Goal: Information Seeking & Learning: Learn about a topic

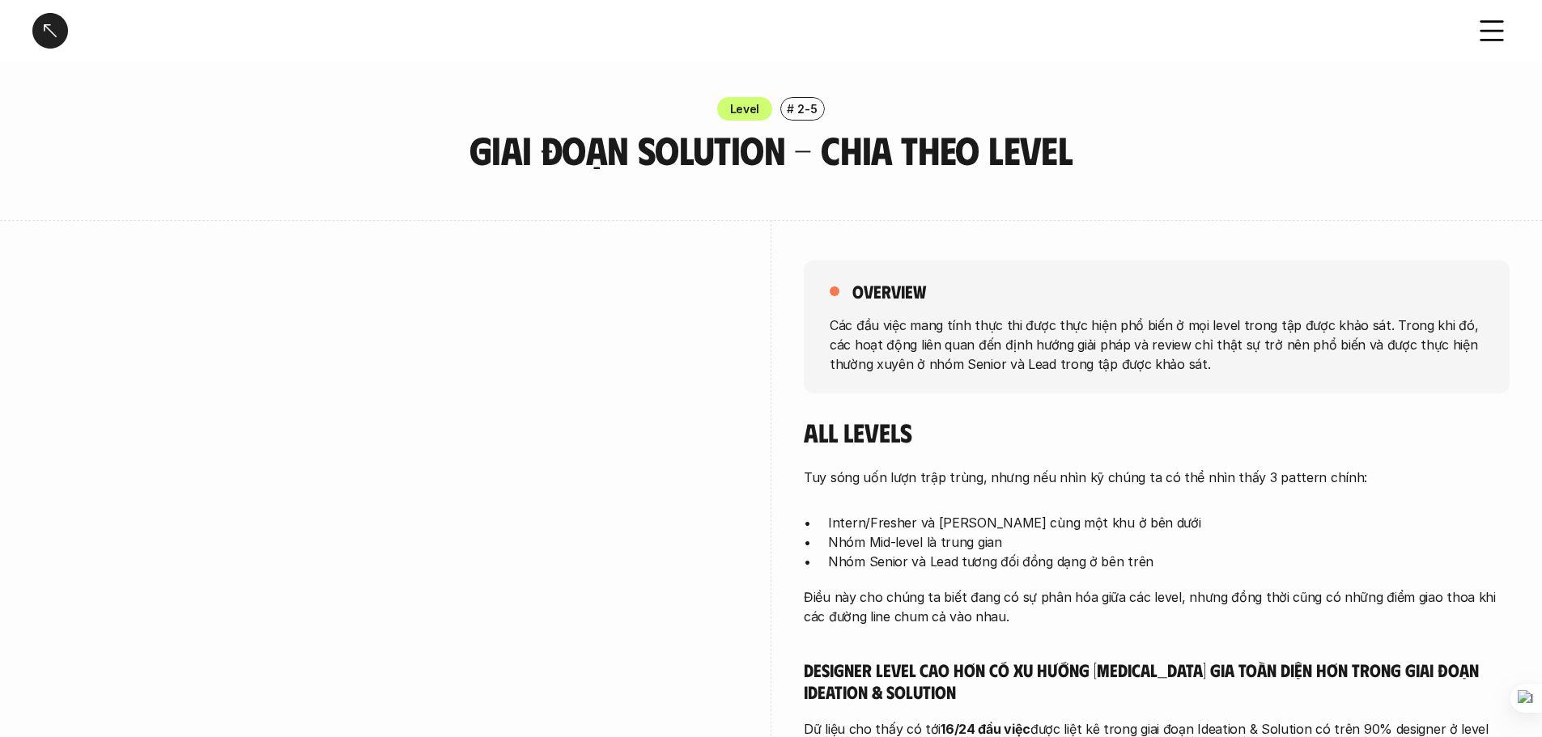
click at [20, 168] on div "Level # 2-5 Giai đoạn Solution - Chia theo Level" at bounding box center [771, 134] width 1542 height 74
click at [66, 138] on div "Level # 2-5 Giai đoạn Solution - Chia theo Level" at bounding box center [771, 134] width 1542 height 74
click at [131, 157] on div "Level # 2-5 Giai đoạn Solution - Chia theo Level" at bounding box center [771, 134] width 1542 height 74
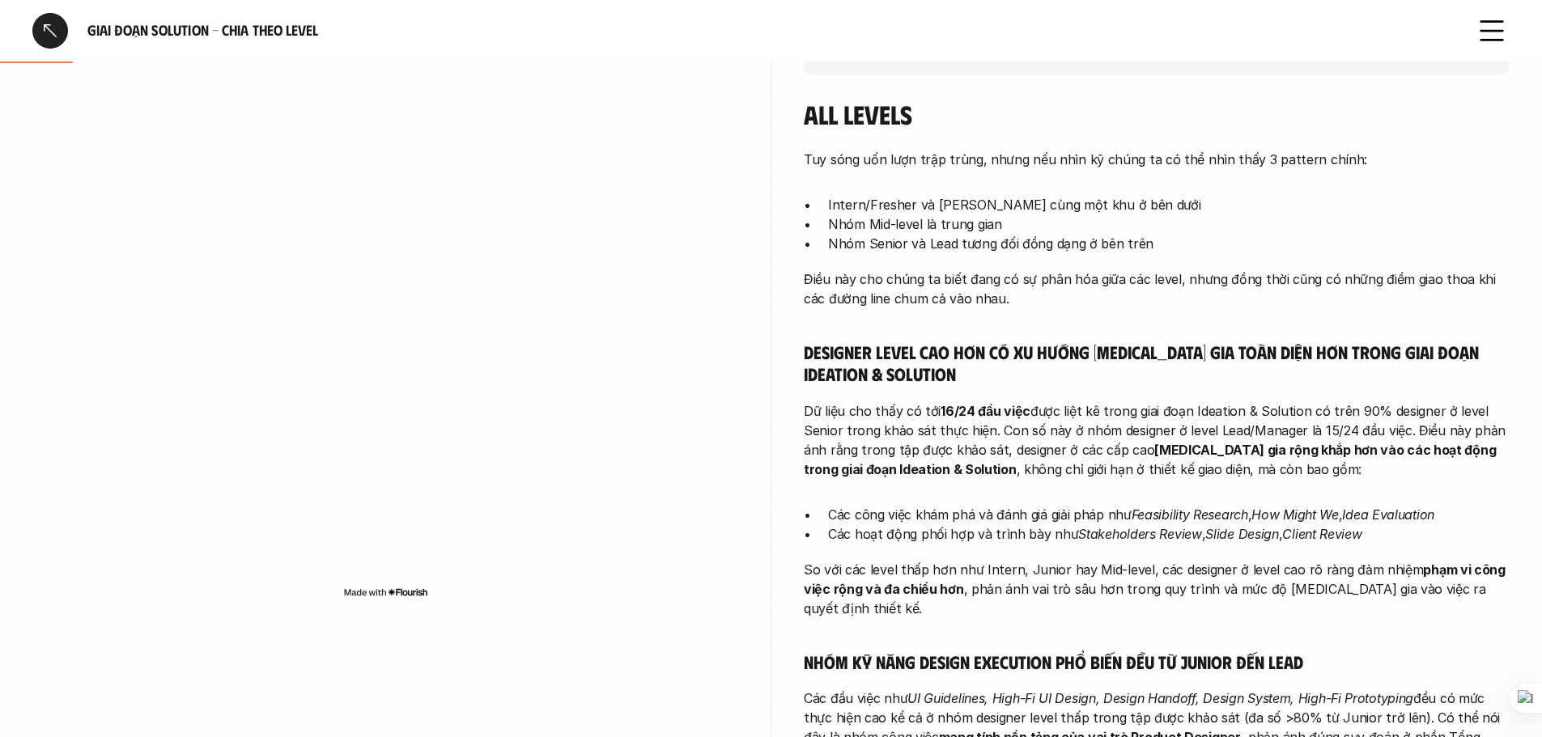
scroll to position [324, 0]
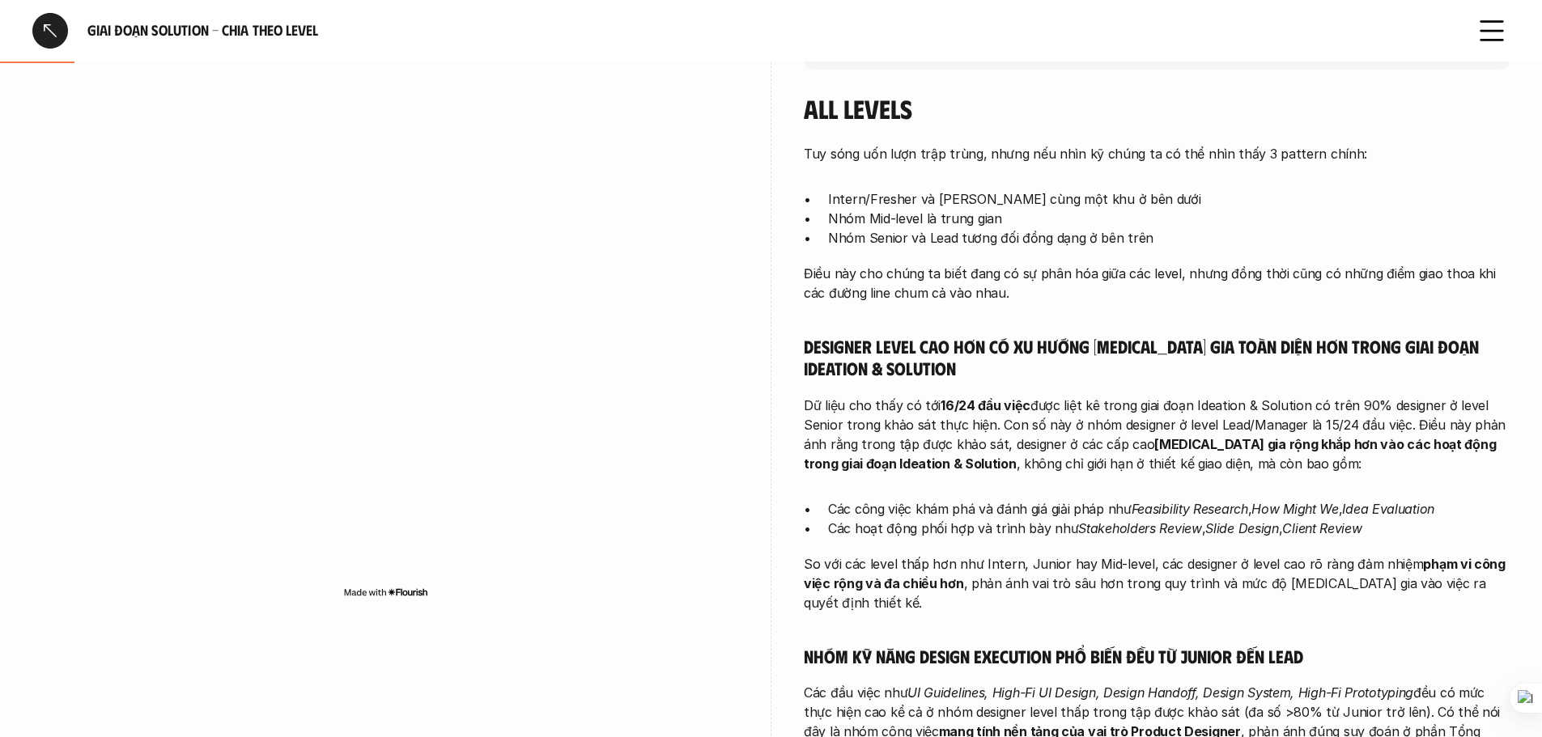
click at [60, 21] on div at bounding box center [50, 31] width 36 height 36
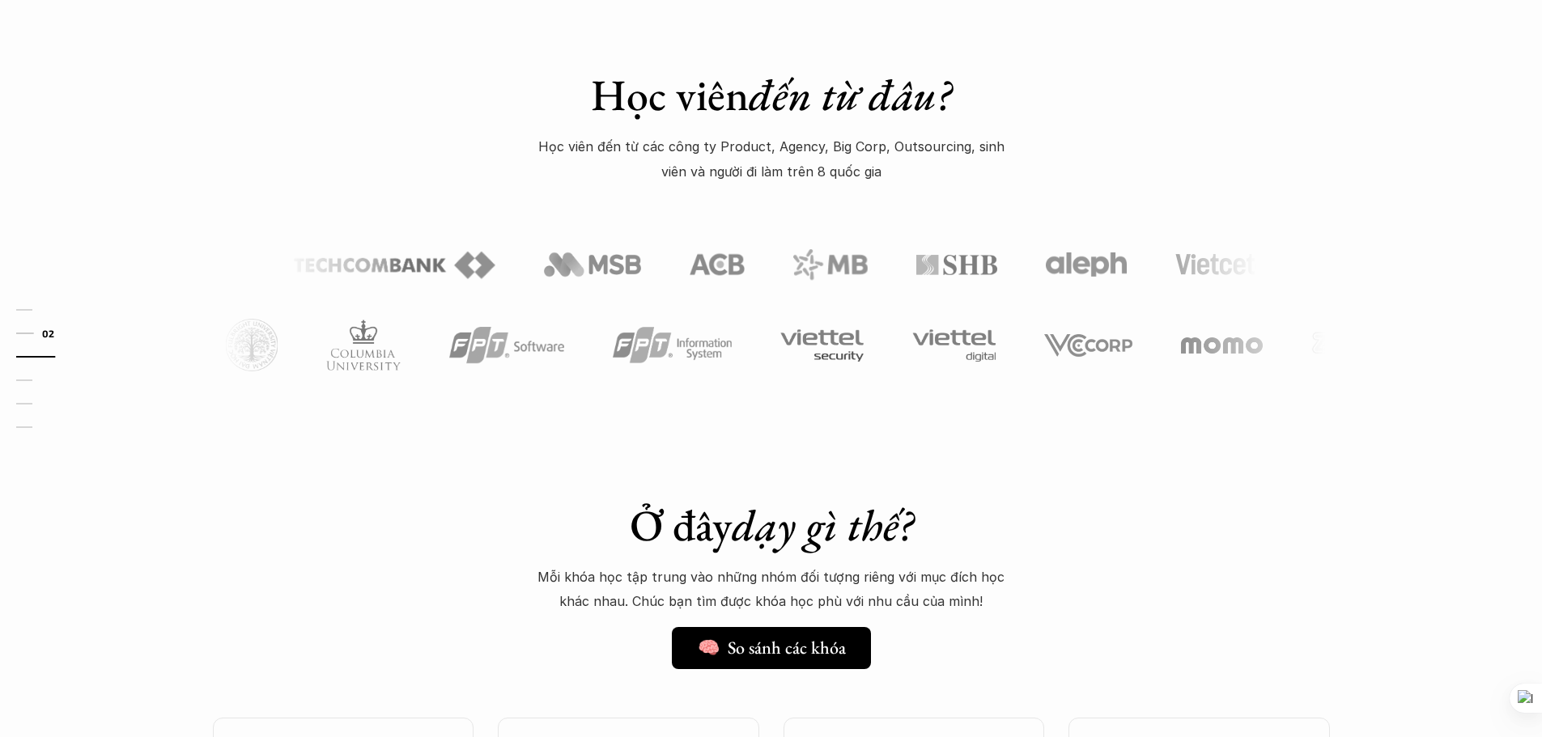
scroll to position [648, 0]
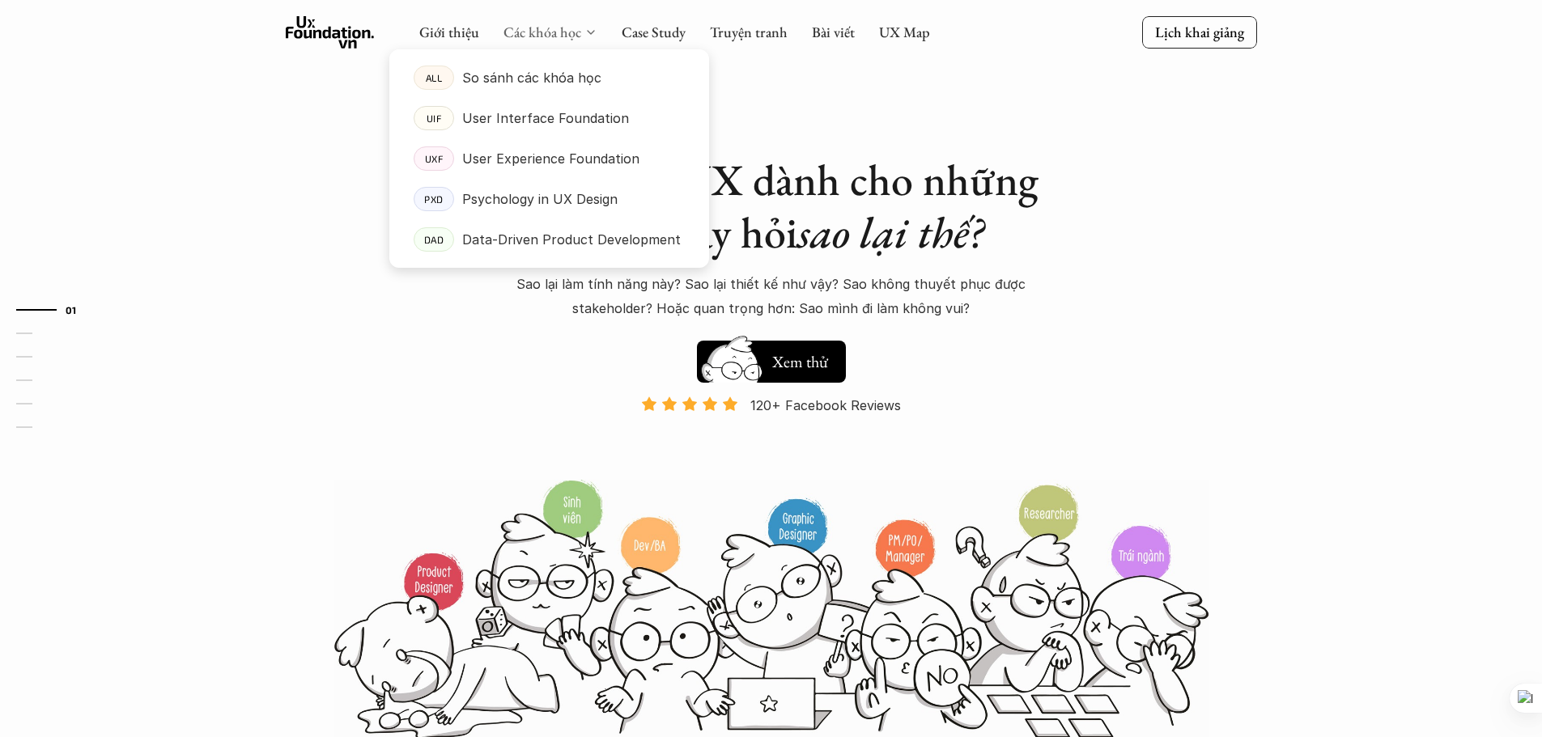
click at [551, 28] on link "Các khóa học" at bounding box center [542, 32] width 78 height 19
click at [528, 87] on p "So sánh các khóa học" at bounding box center [531, 78] width 139 height 24
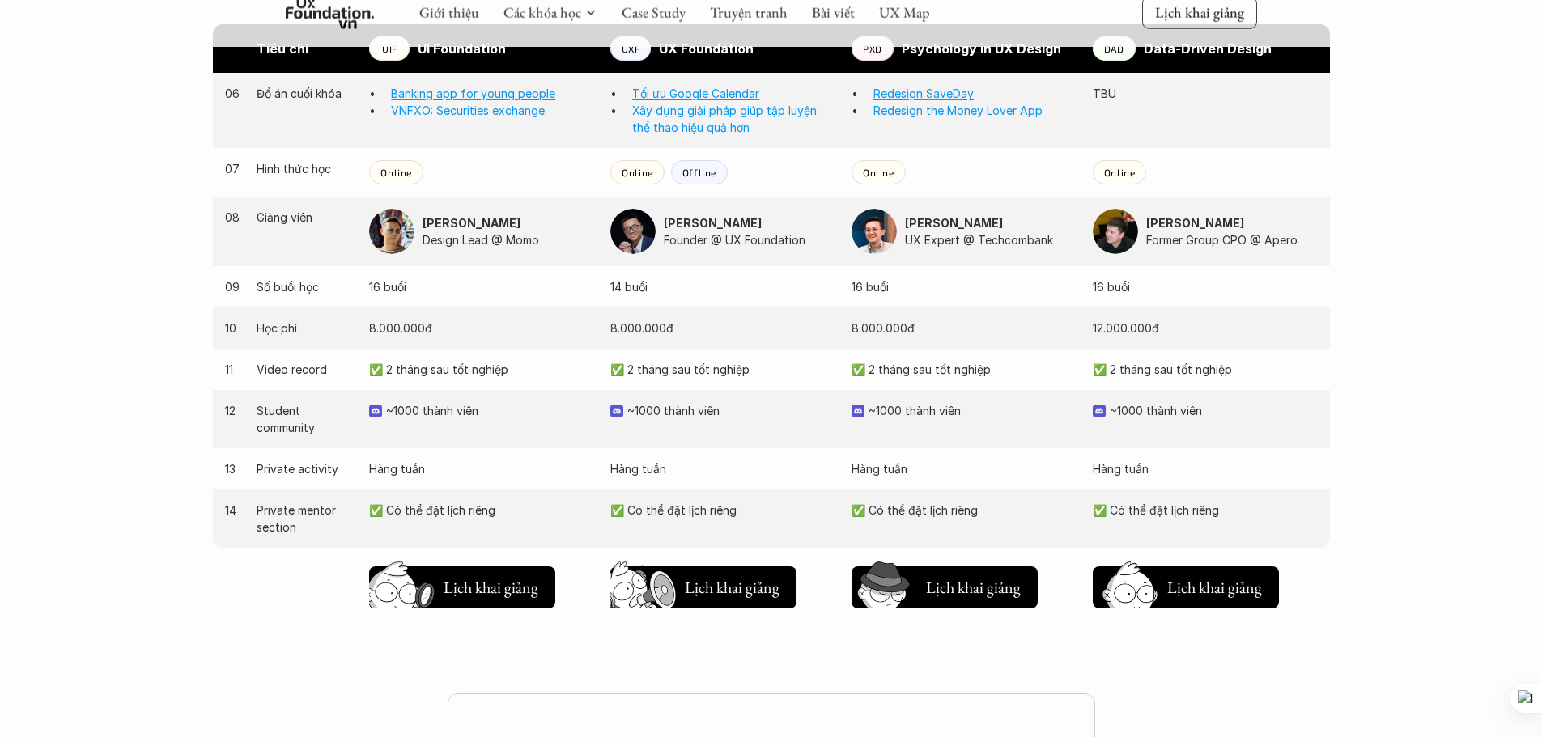
scroll to position [1425, 0]
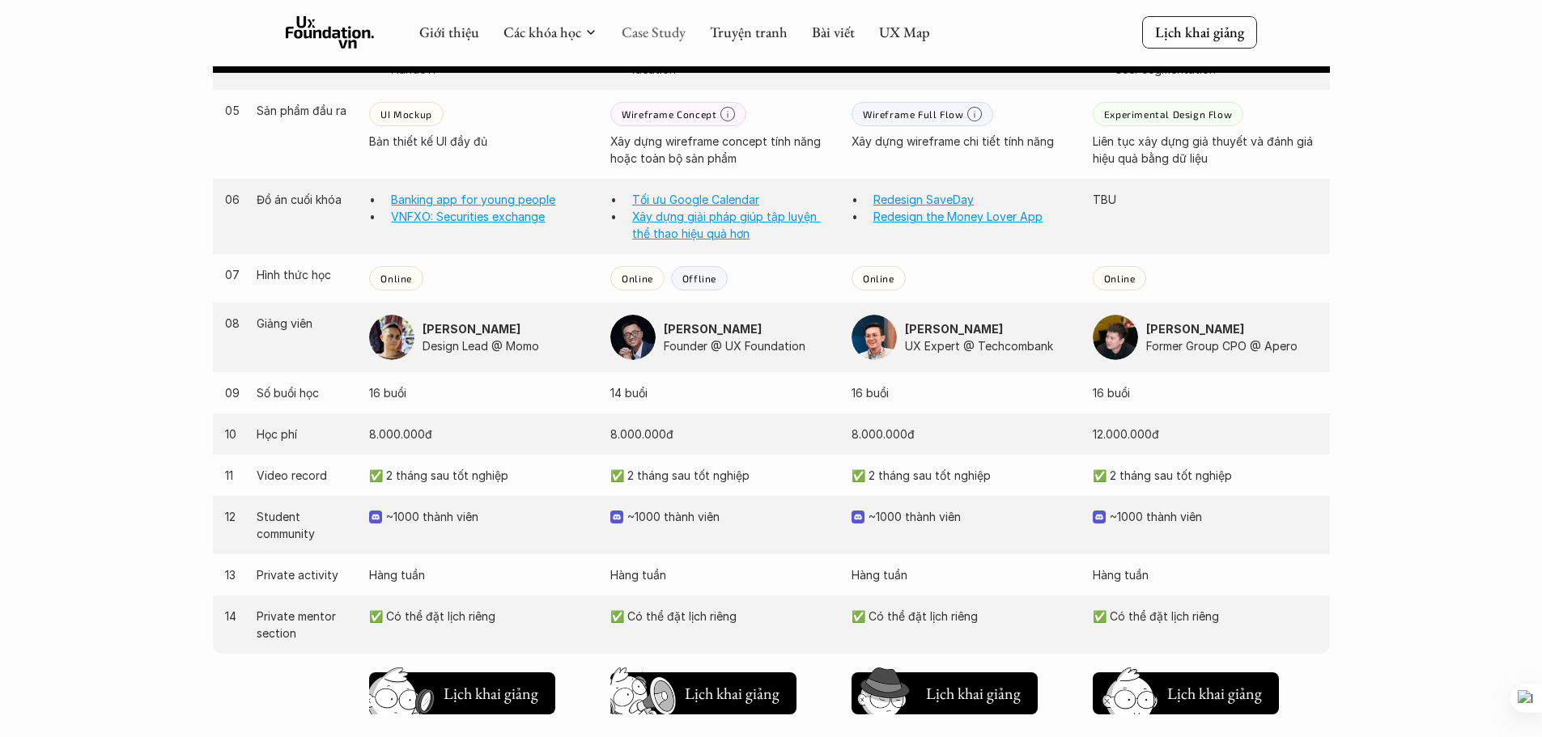
click at [639, 35] on link "Case Study" at bounding box center [654, 32] width 64 height 19
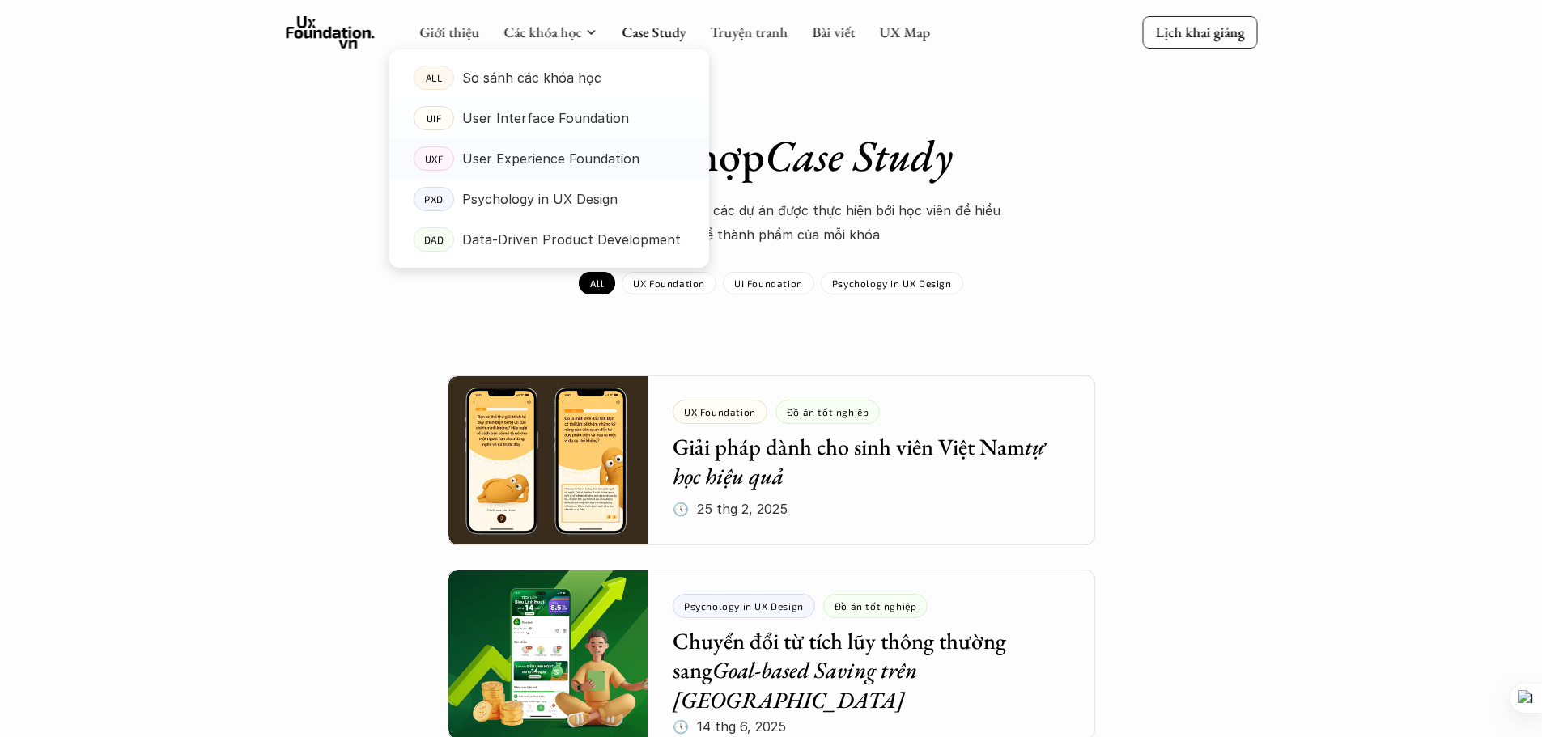
click at [520, 147] on p "User Experience Foundation" at bounding box center [550, 159] width 177 height 24
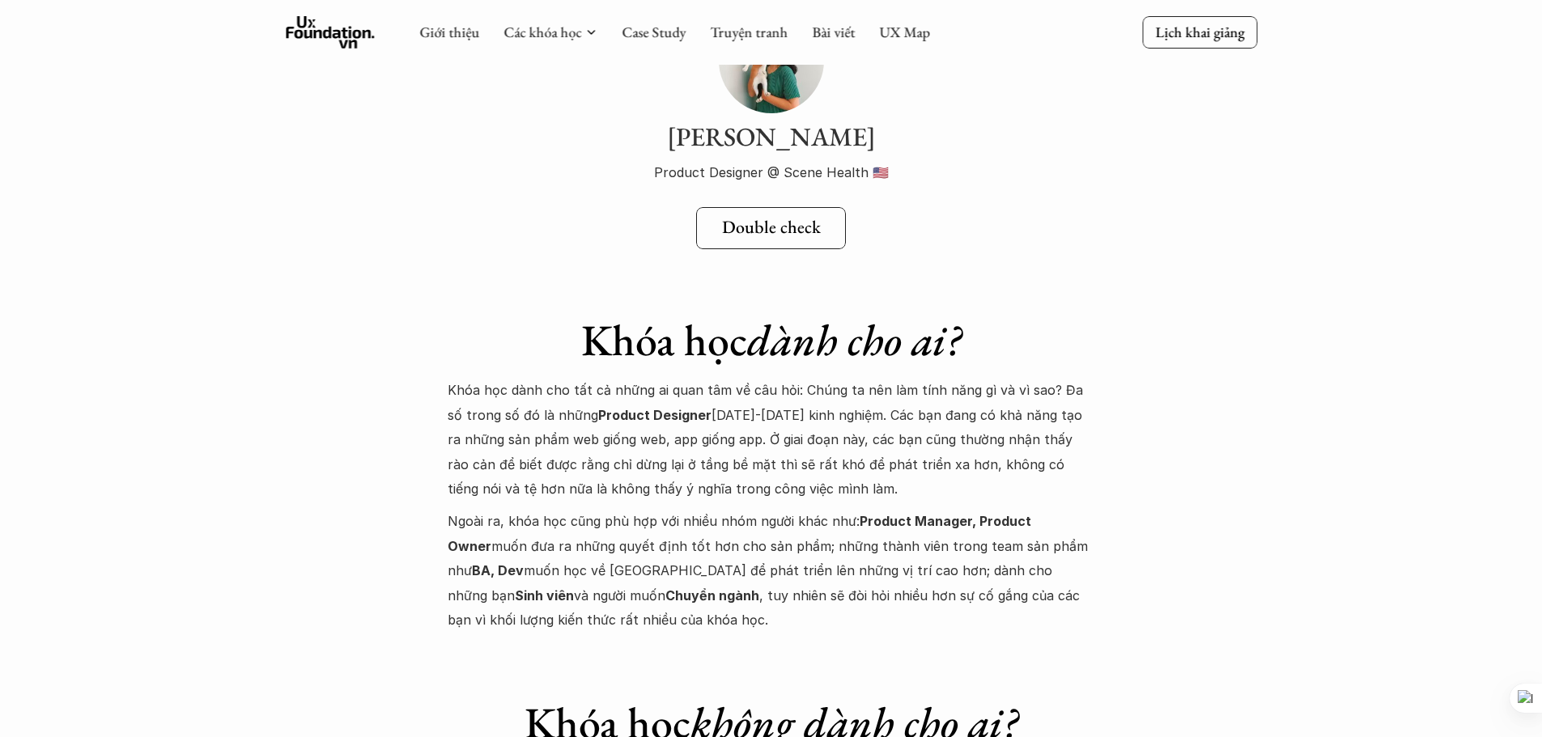
scroll to position [5700, 0]
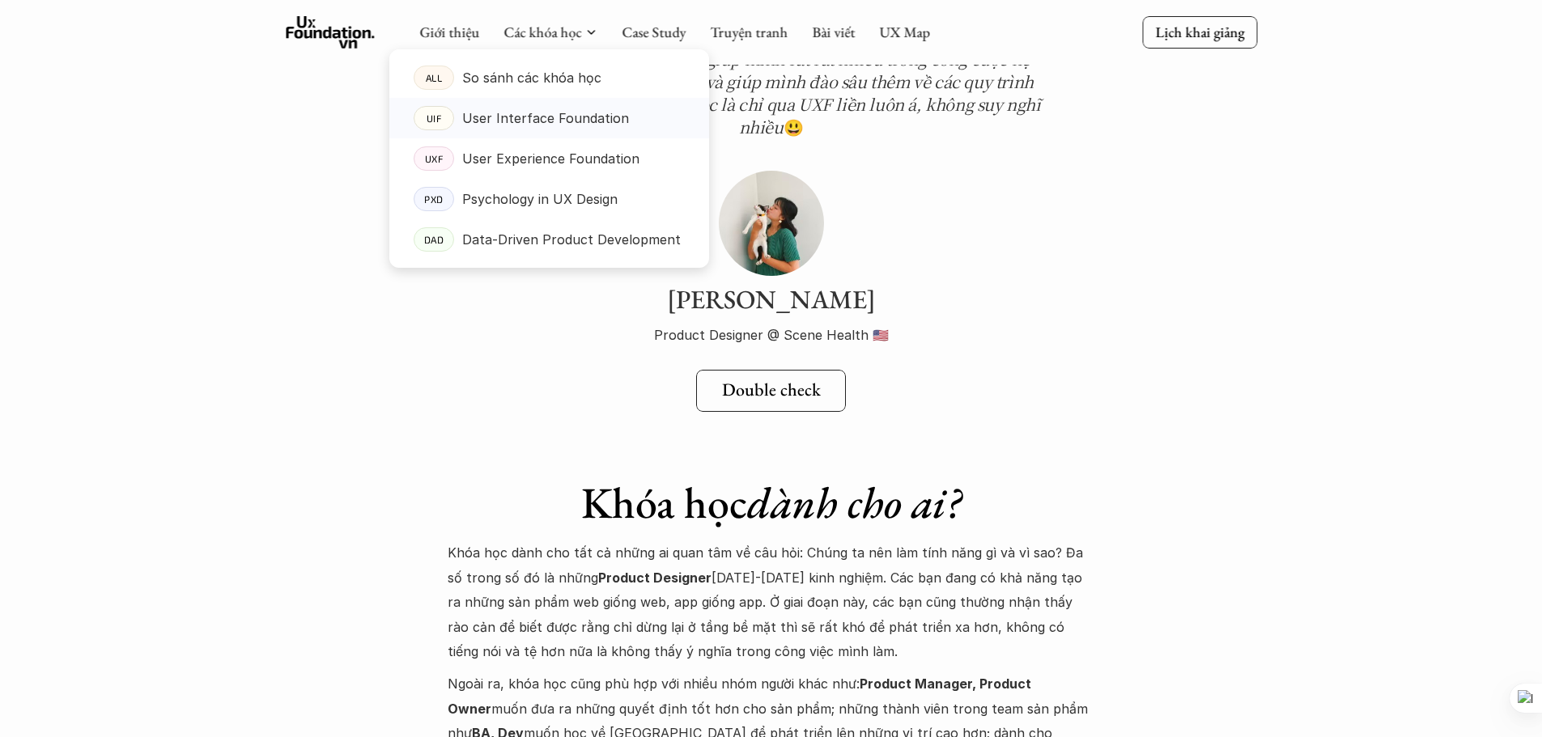
click at [544, 119] on p "User Interface Foundation" at bounding box center [545, 118] width 167 height 24
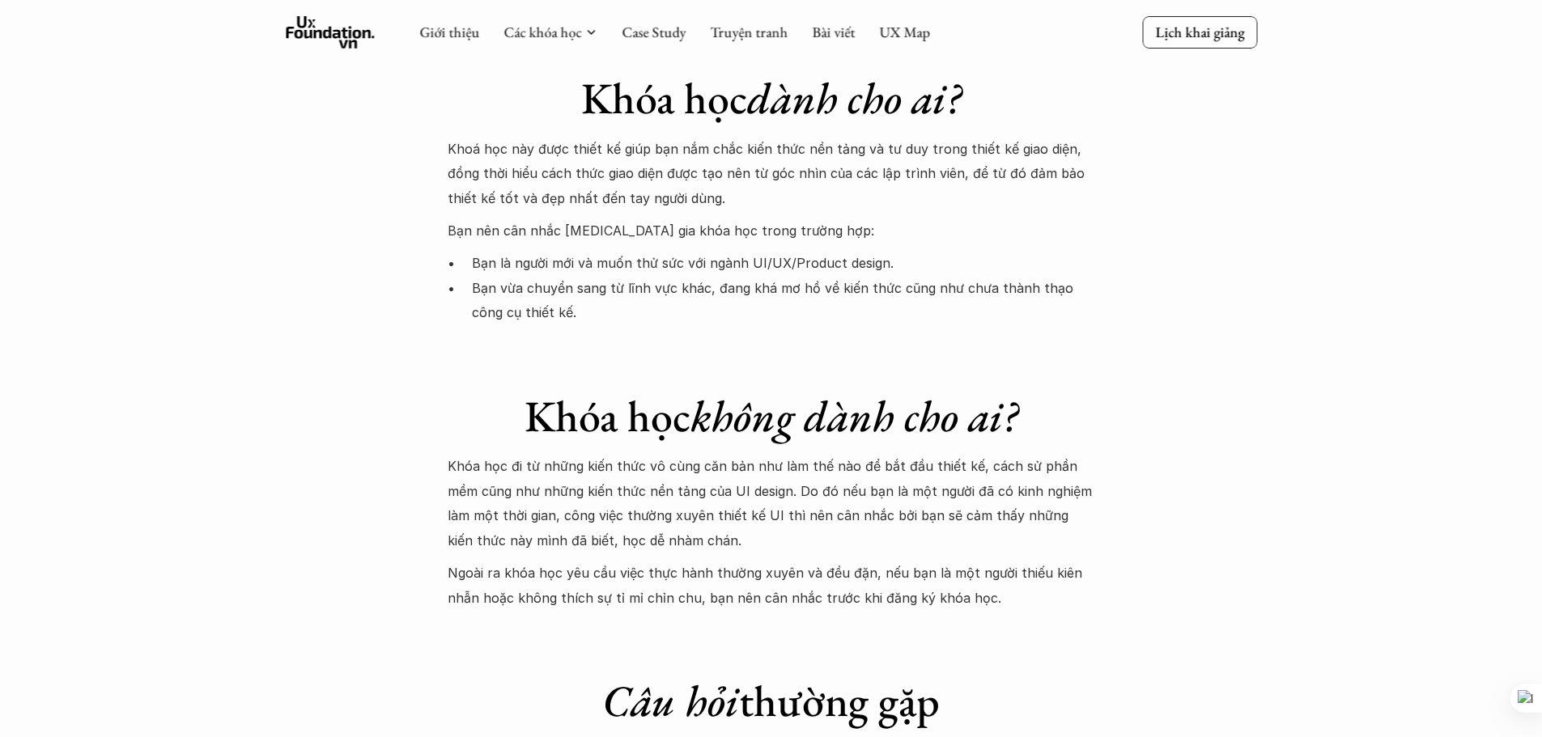
scroll to position [4239, 0]
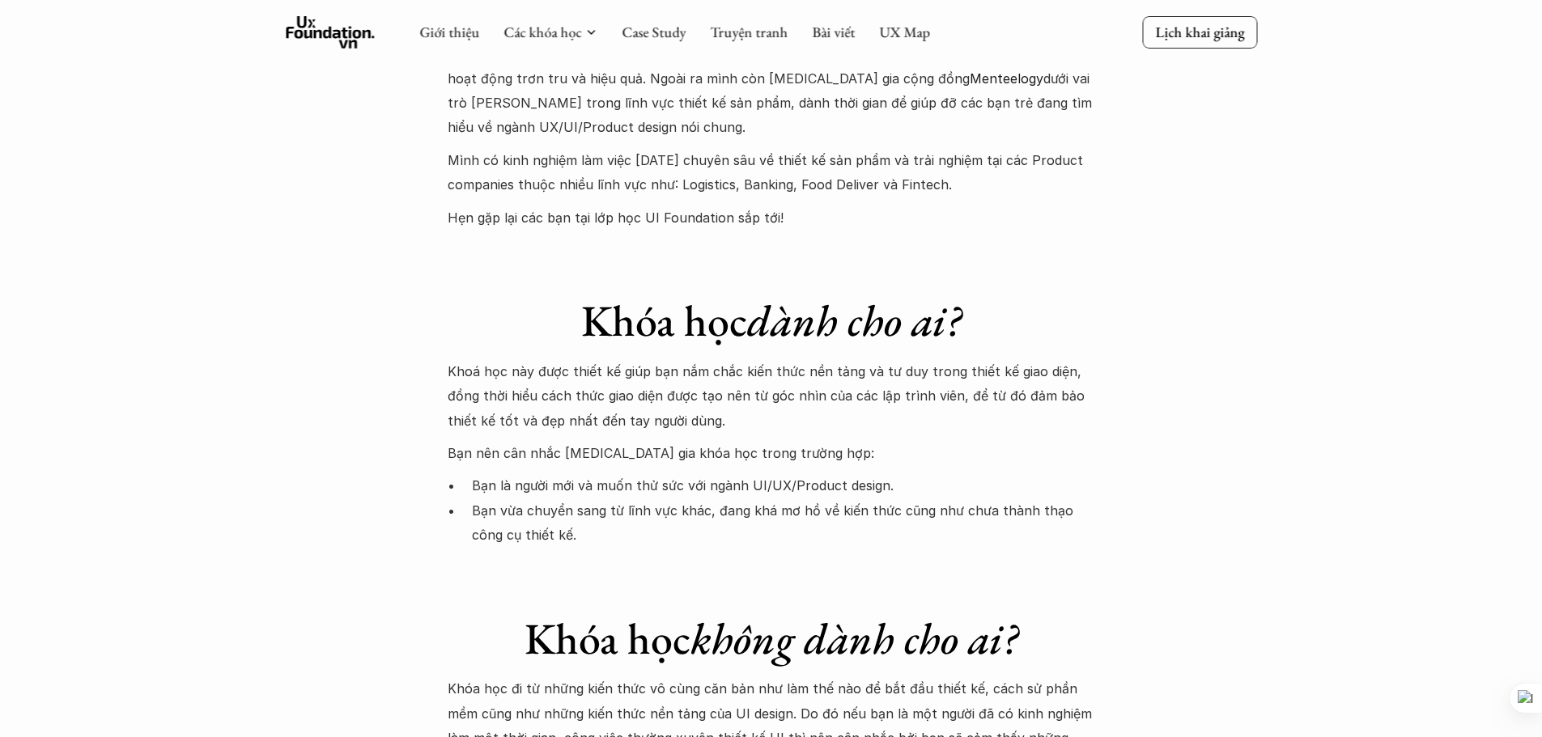
click at [316, 30] on icon at bounding box center [330, 32] width 89 height 32
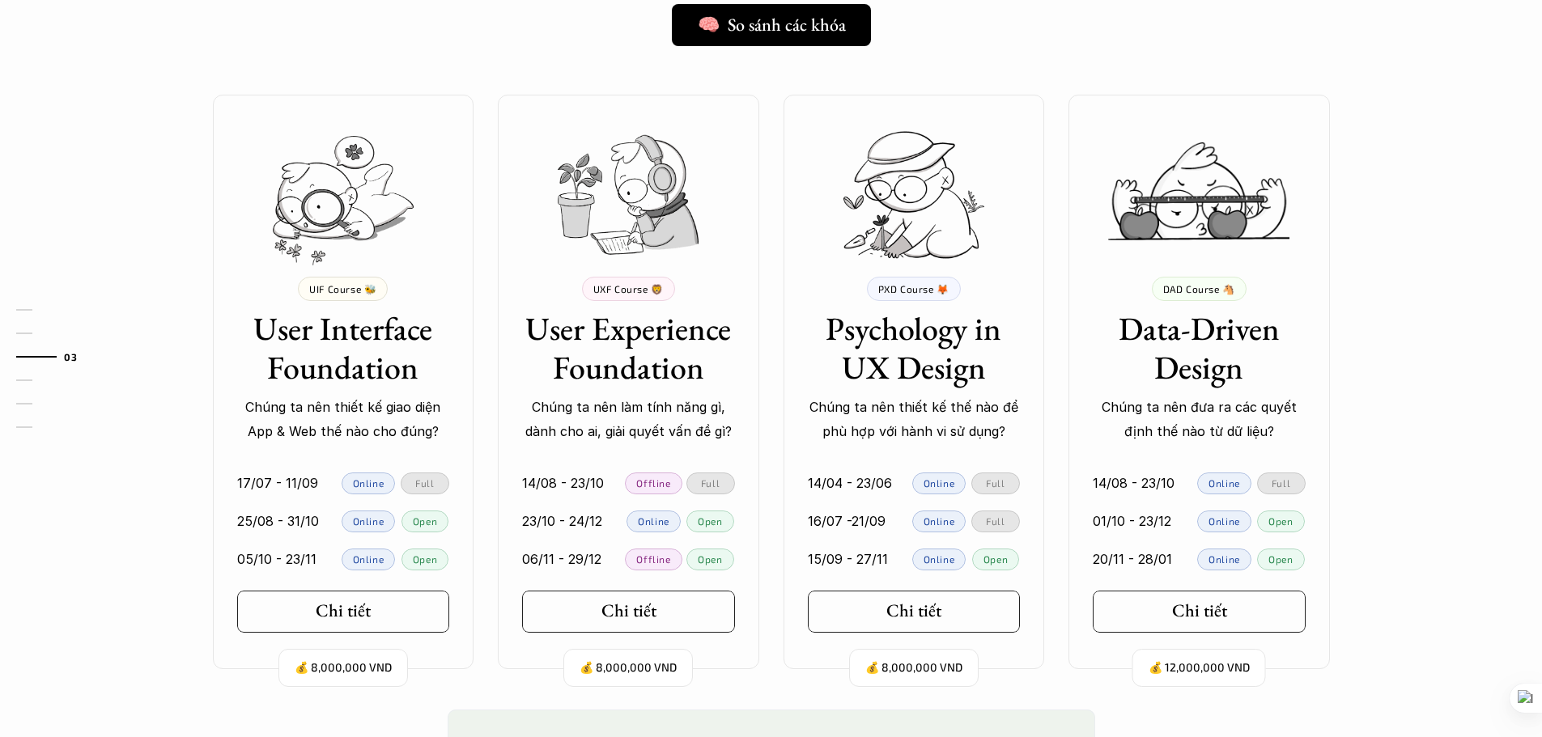
scroll to position [1457, 0]
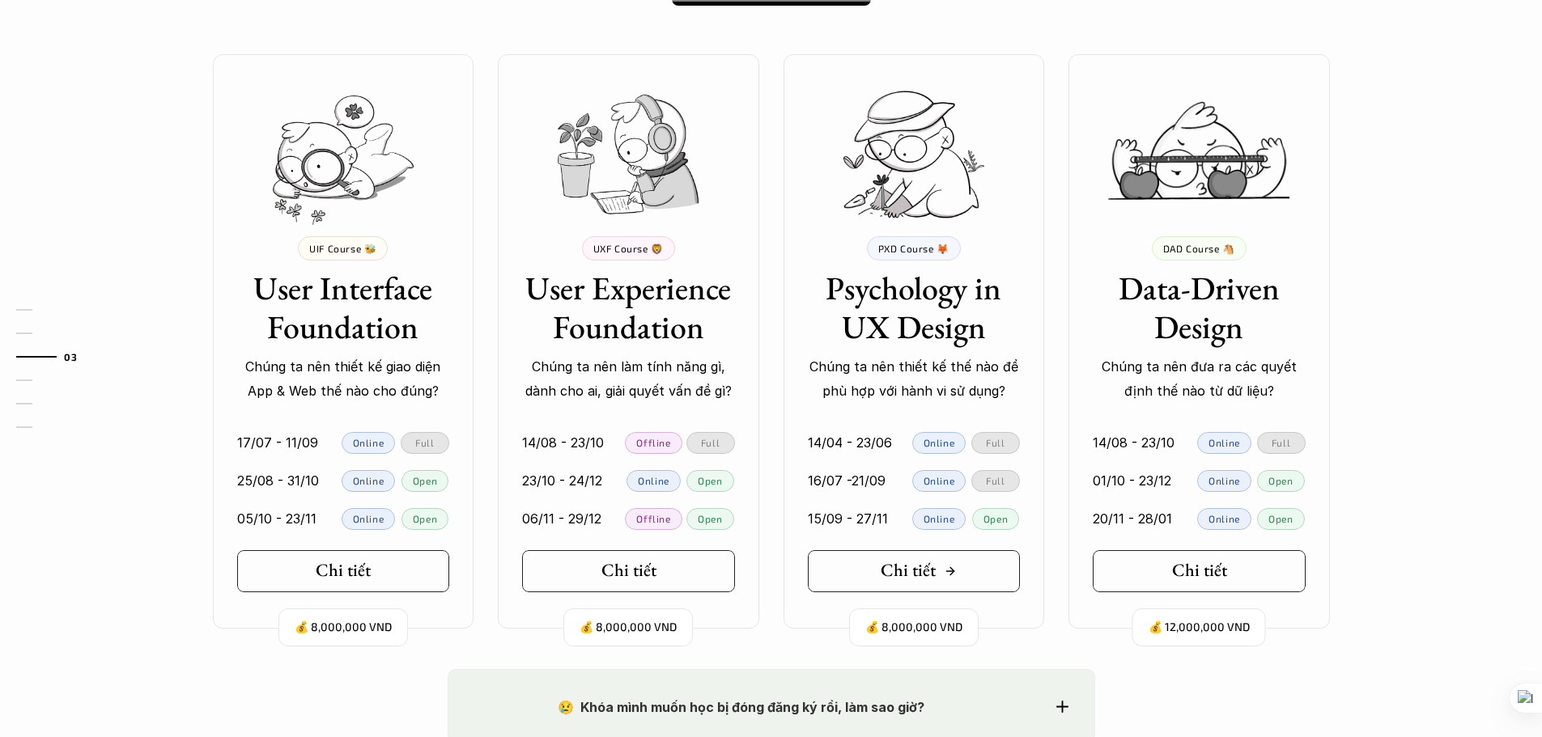
click at [858, 571] on link "Chi tiết" at bounding box center [914, 571] width 213 height 42
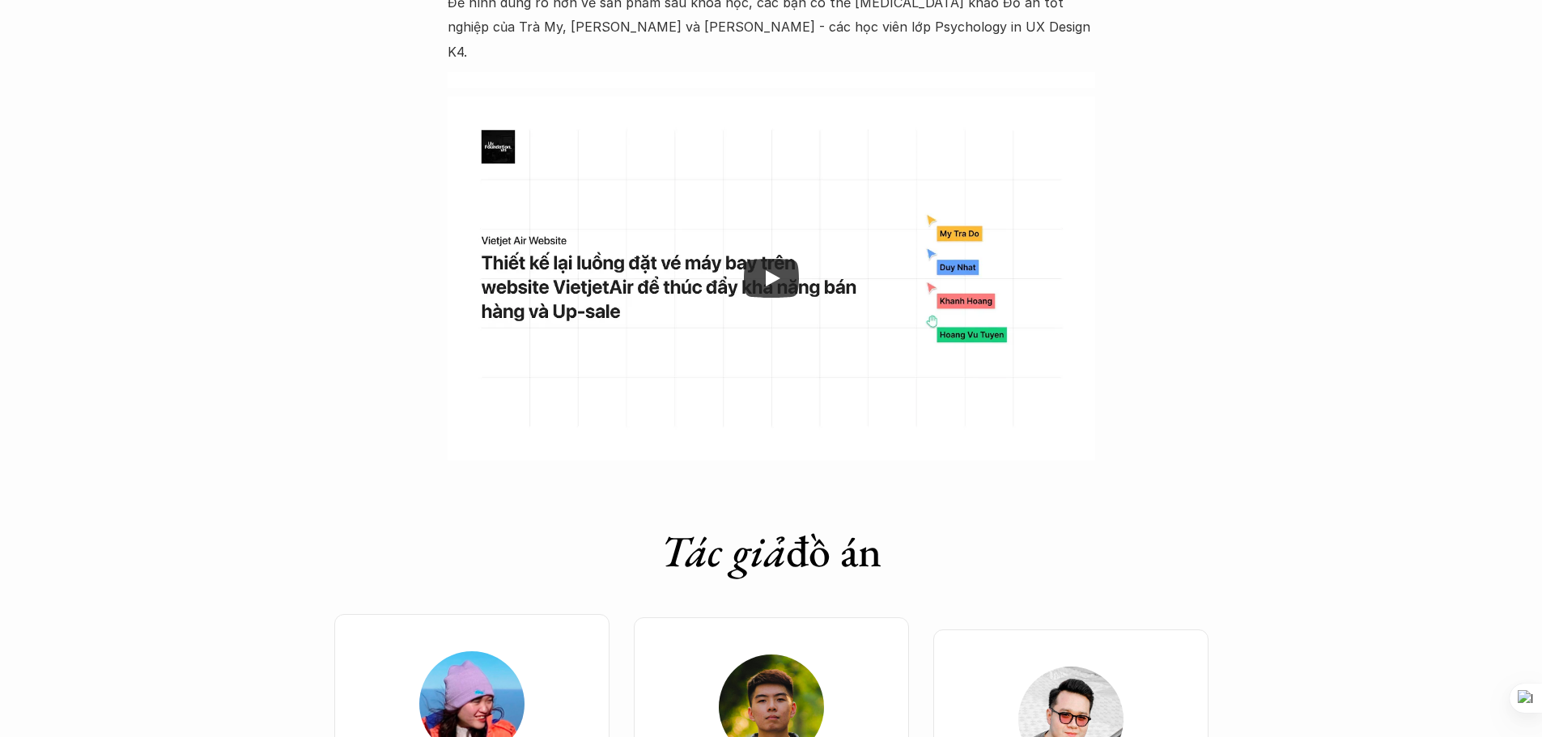
scroll to position [4857, 0]
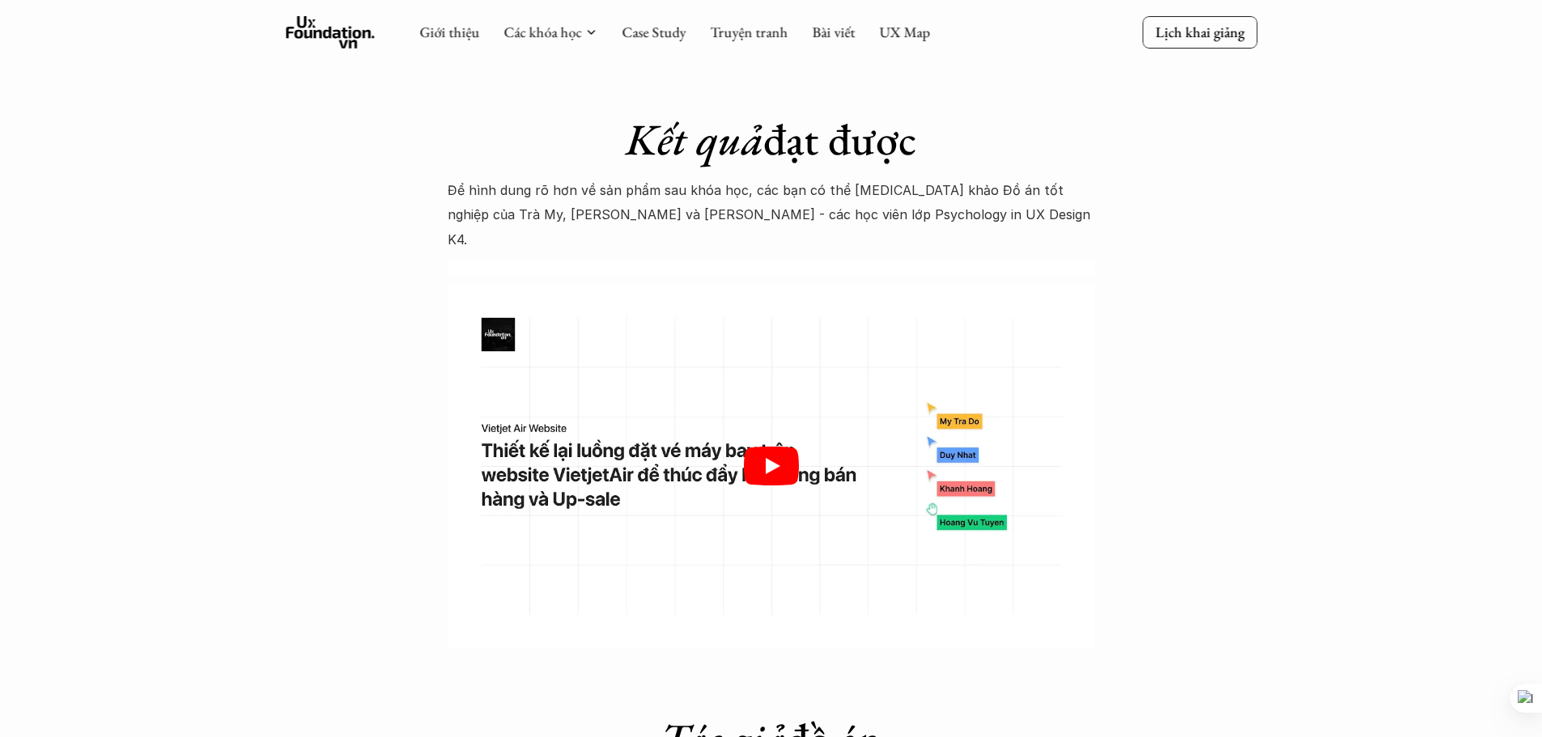
click at [748, 447] on icon "Play" at bounding box center [771, 466] width 55 height 39
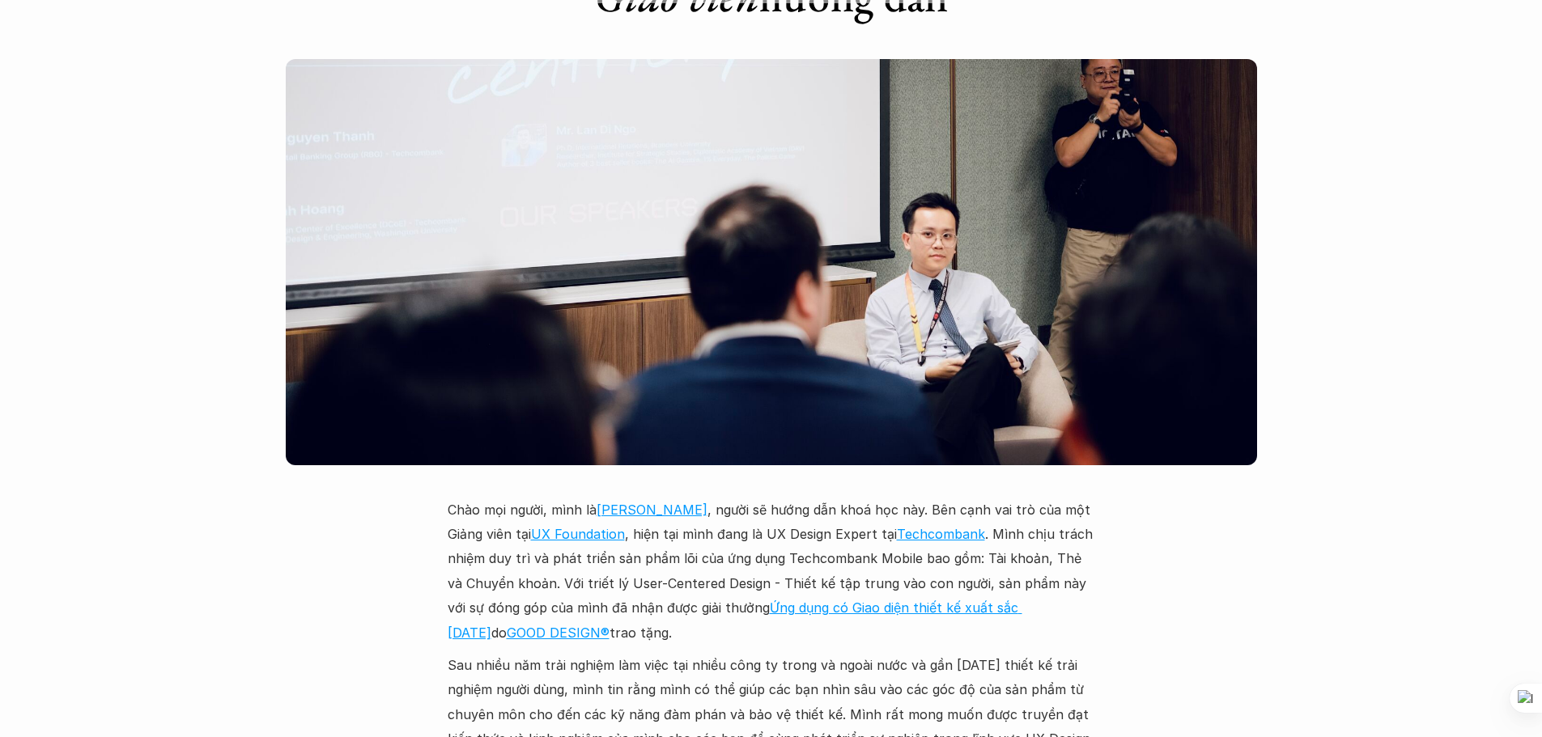
scroll to position [4128, 0]
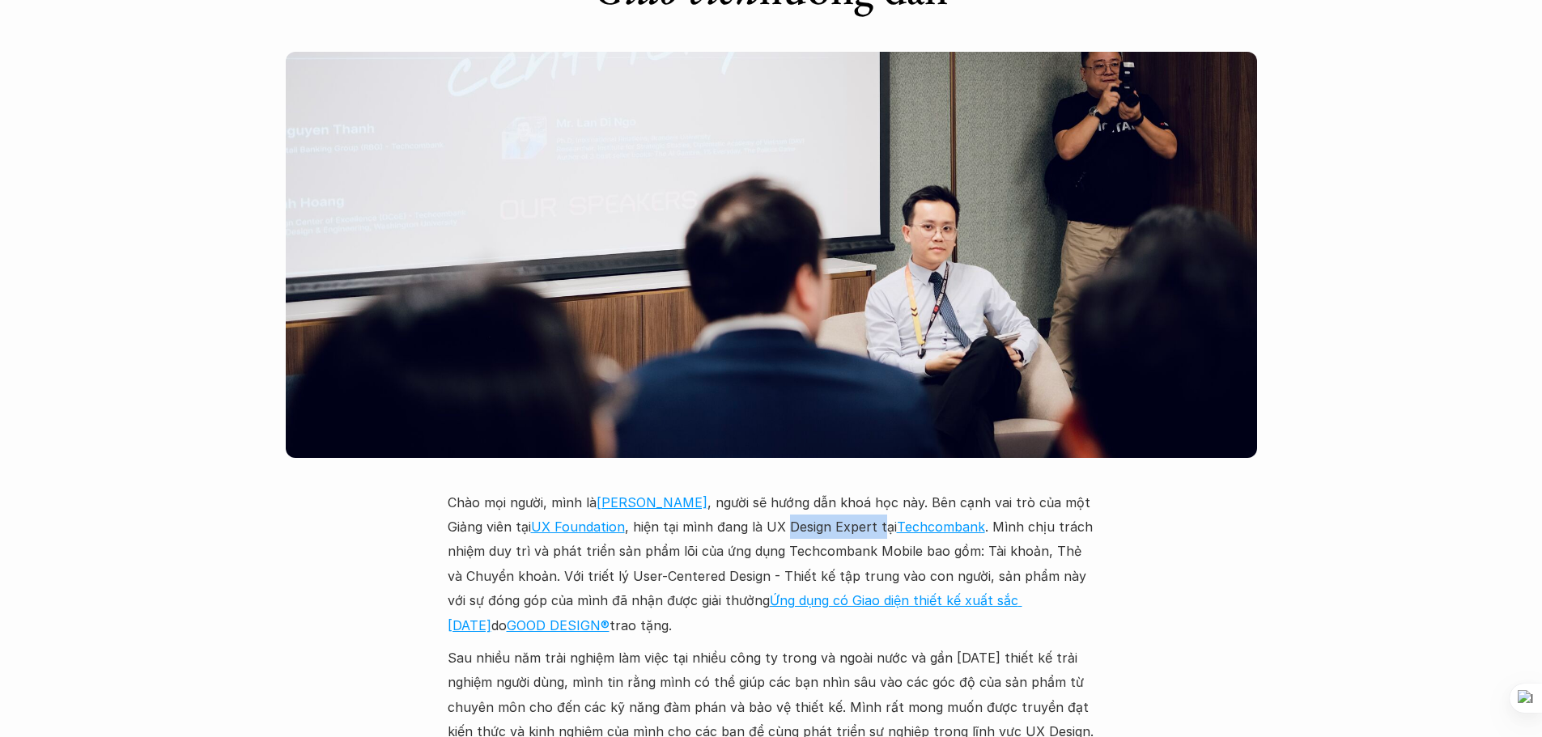
drag, startPoint x: 782, startPoint y: 499, endPoint x: 879, endPoint y: 503, distance: 97.3
click at [879, 503] on p "Chào mọi người, mình là [PERSON_NAME] , người sẽ hướng dẫn khoá học này. Bên cạ…" at bounding box center [772, 564] width 648 height 147
click at [852, 499] on p "Chào mọi người, mình là [PERSON_NAME] , người sẽ hướng dẫn khoá học này. Bên cạ…" at bounding box center [772, 564] width 648 height 147
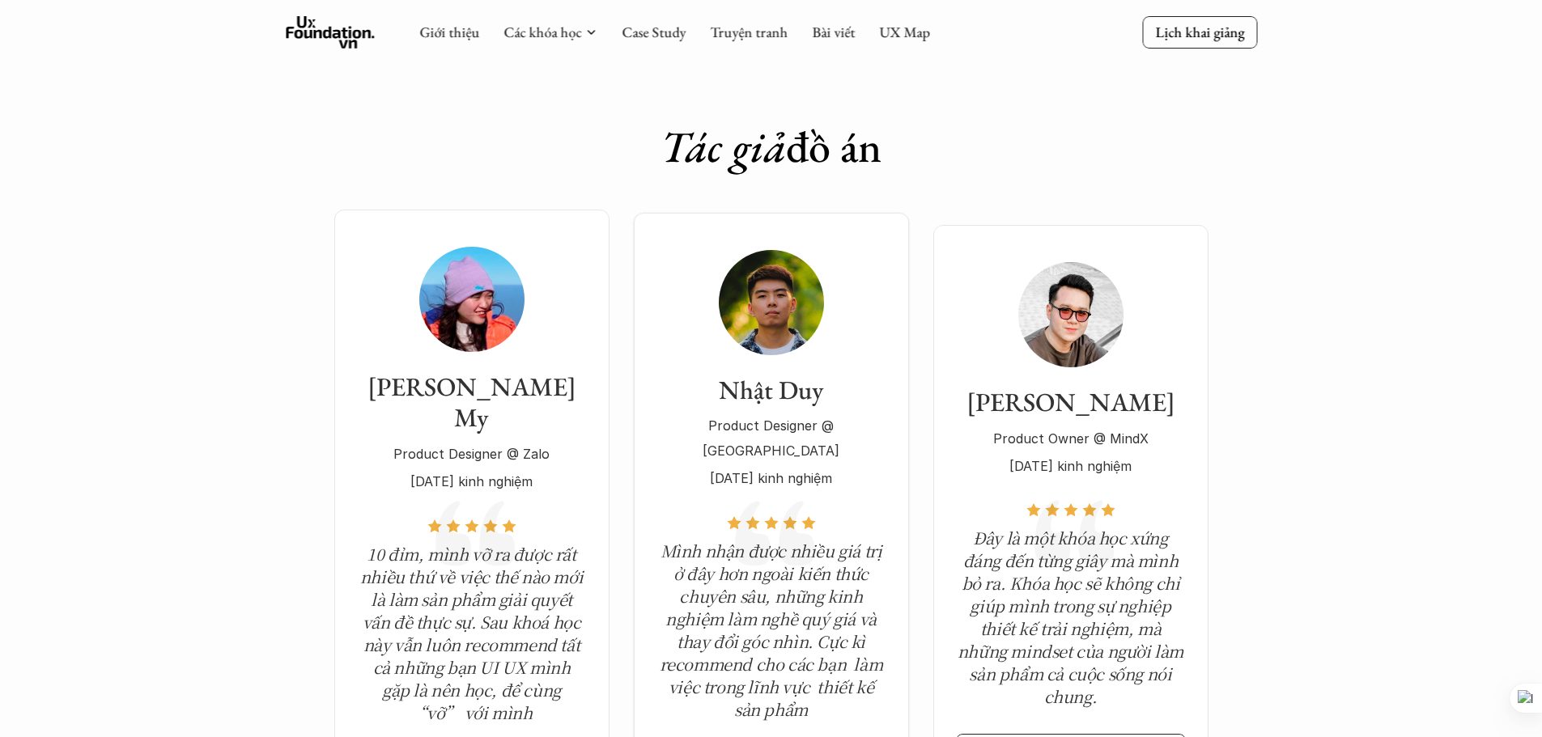
scroll to position [5180, 0]
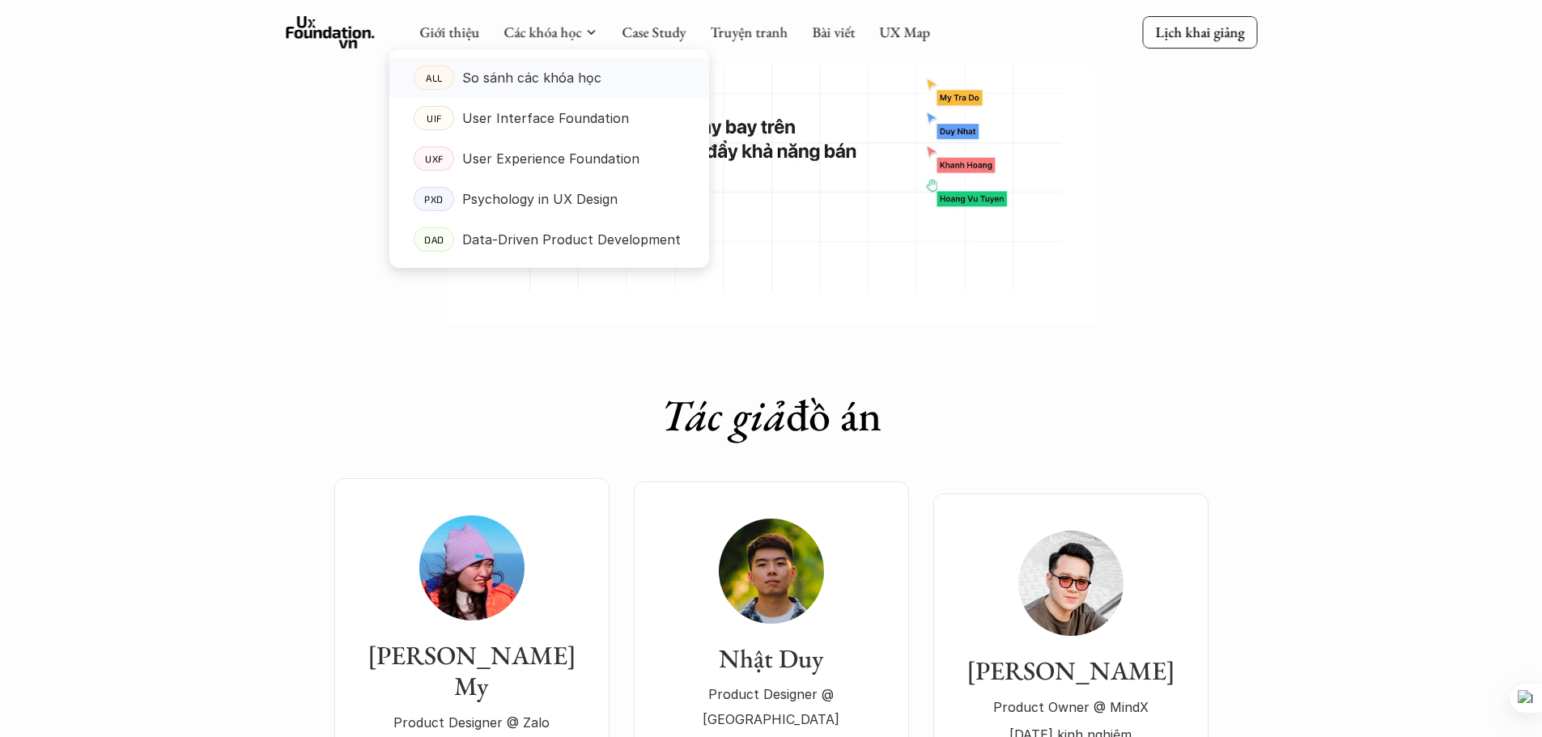
click at [516, 79] on p "So sánh các khóa học" at bounding box center [531, 78] width 139 height 24
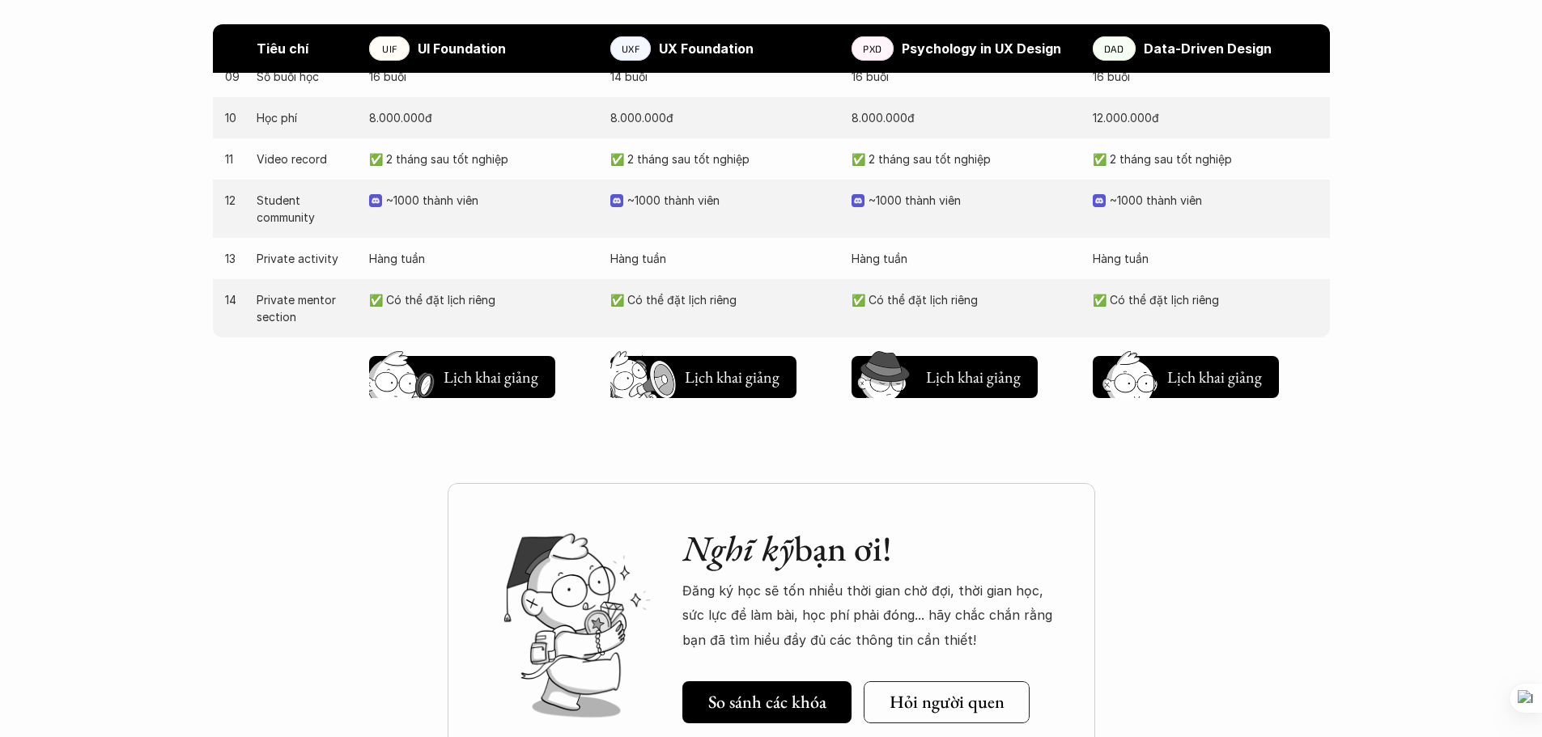
scroll to position [1538, 0]
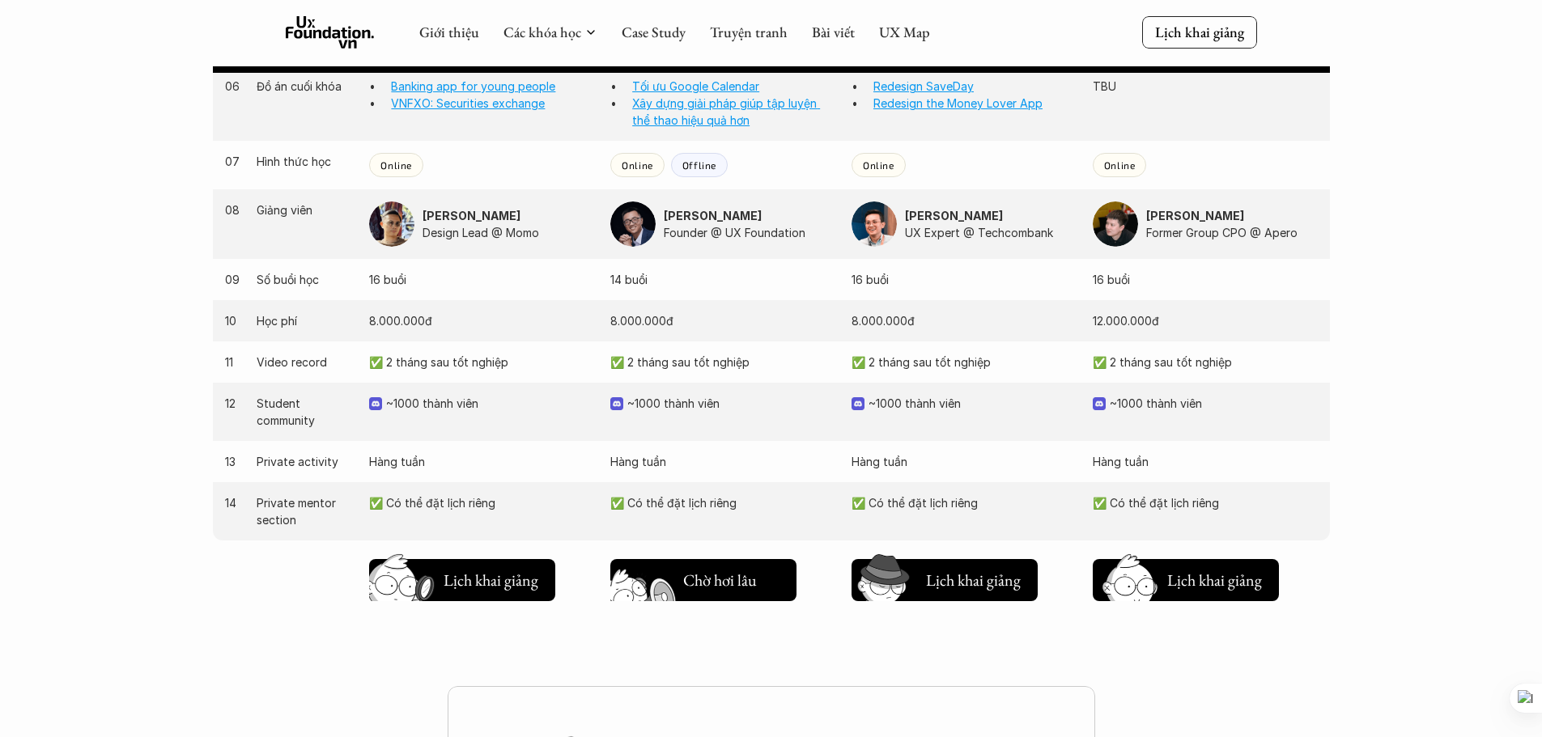
click at [668, 565] on button "Chờ hơi lâu Lịch khai giảng" at bounding box center [703, 580] width 186 height 42
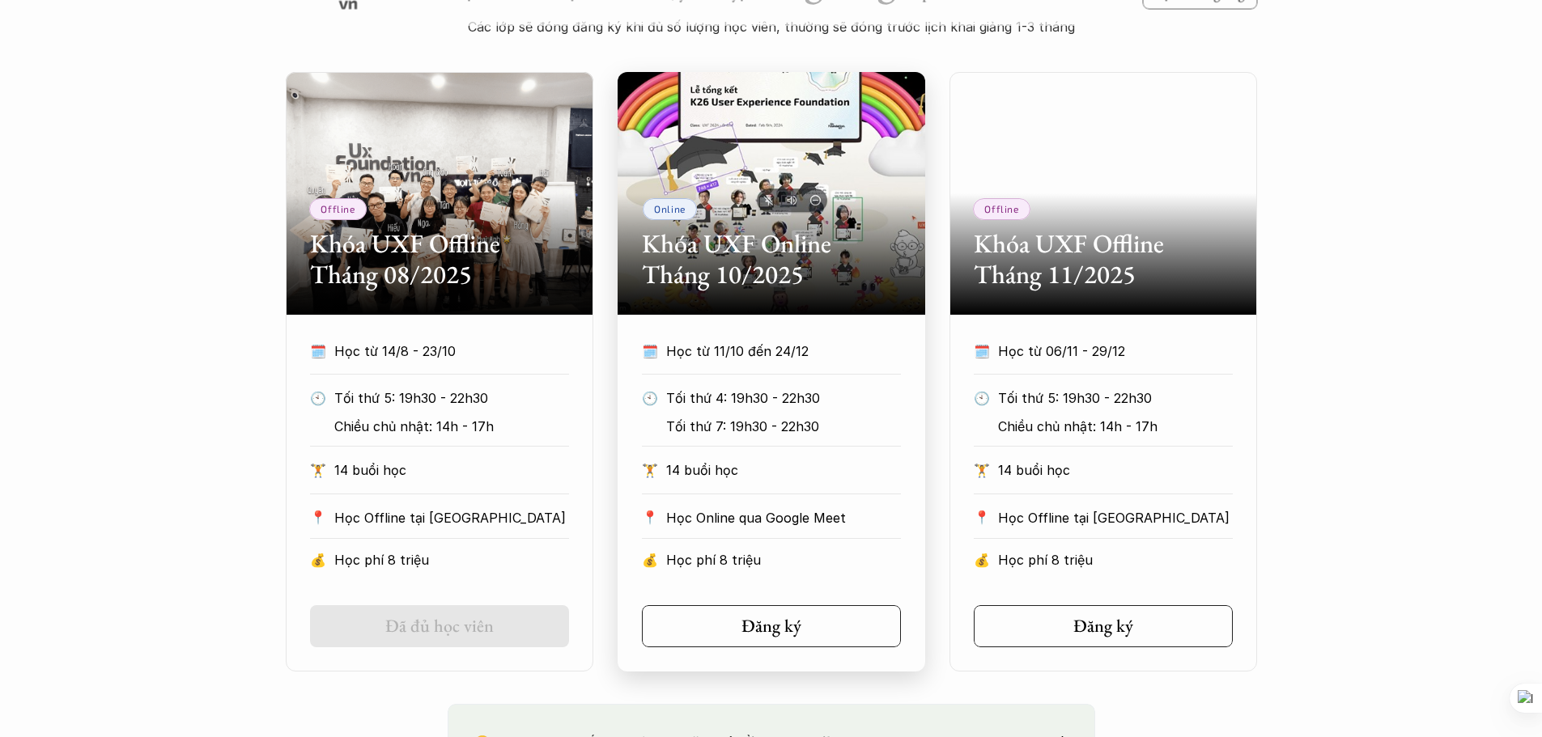
scroll to position [1107, 0]
